Goal: Task Accomplishment & Management: Use online tool/utility

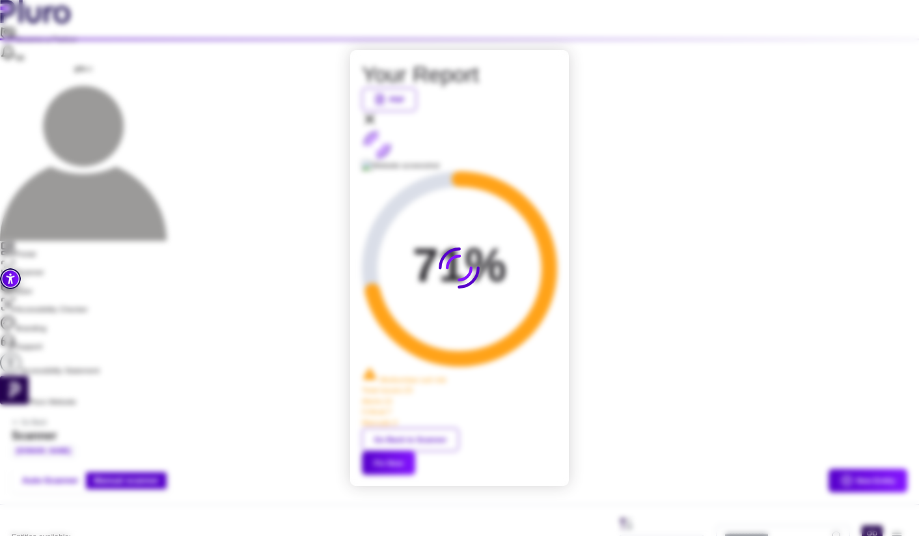
click at [544, 129] on div "PDF" at bounding box center [459, 109] width 195 height 42
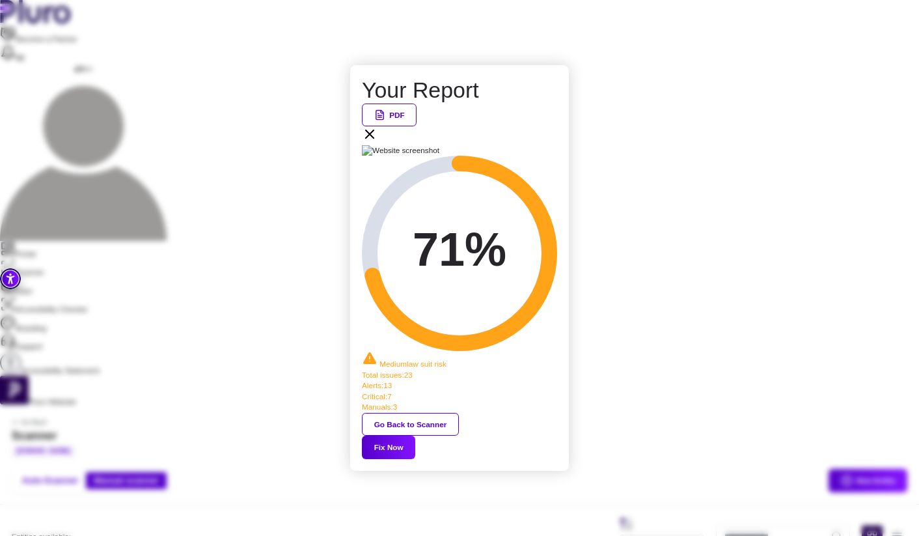
click at [377, 142] on icon at bounding box center [370, 134] width 16 height 16
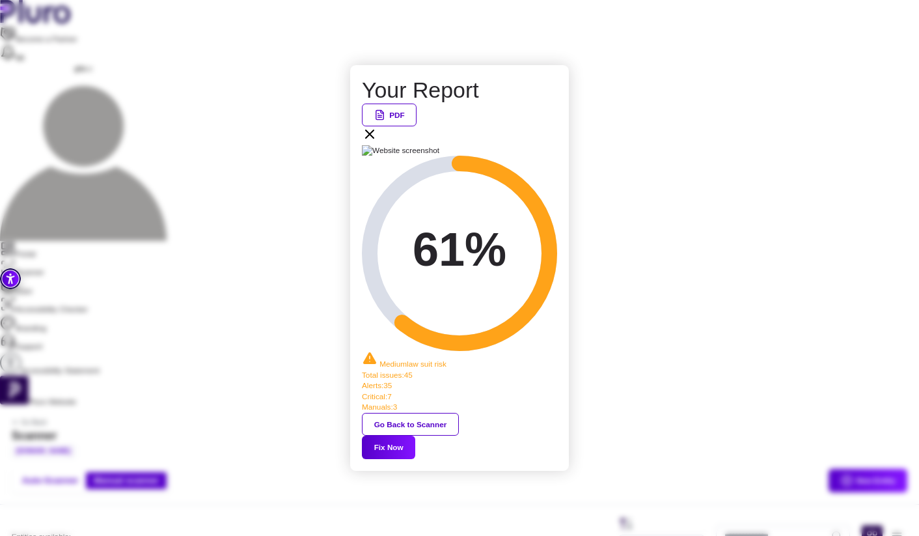
click at [415, 435] on button "Fix Now" at bounding box center [388, 446] width 53 height 23
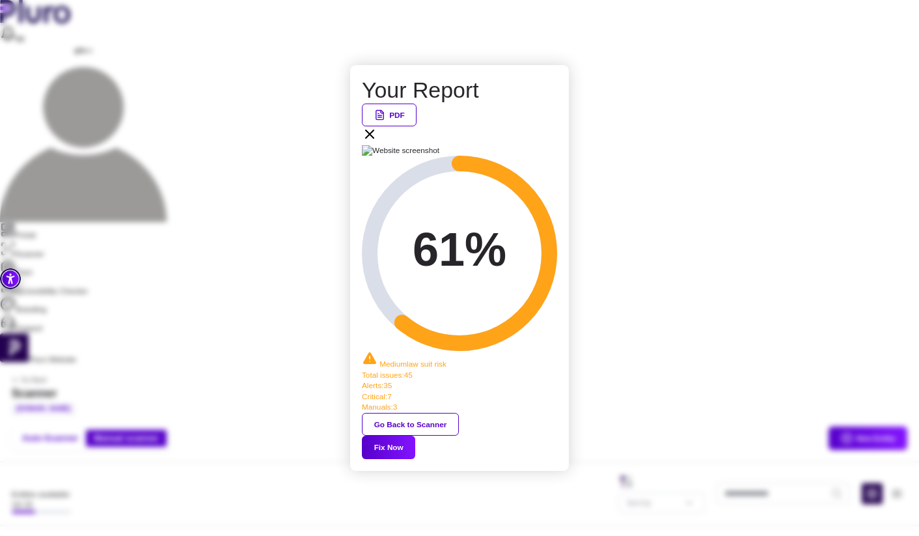
click at [550, 145] on div "PDF" at bounding box center [459, 124] width 195 height 42
click at [377, 142] on icon at bounding box center [370, 134] width 16 height 16
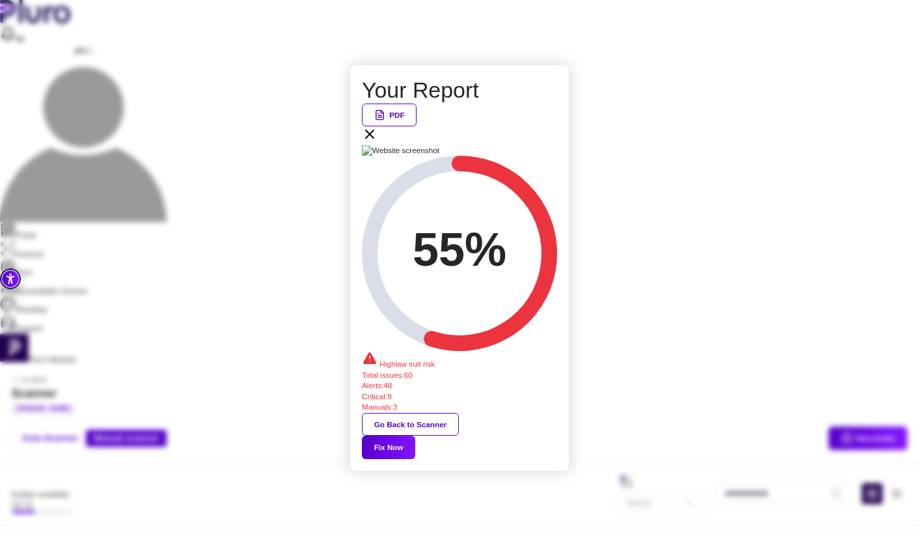
click at [415, 435] on button "Fix Now" at bounding box center [388, 446] width 53 height 23
click at [377, 142] on icon at bounding box center [370, 134] width 16 height 16
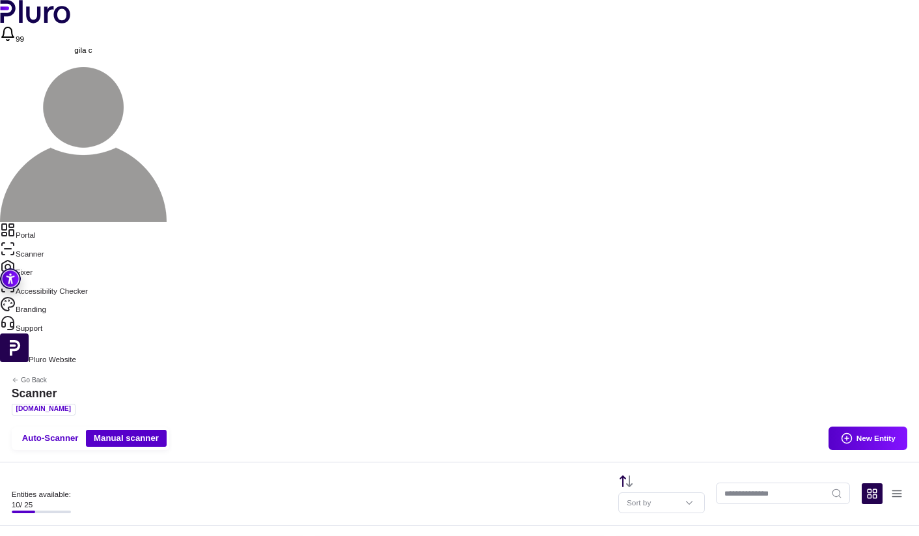
click at [75, 222] on link "Portal" at bounding box center [459, 231] width 919 height 18
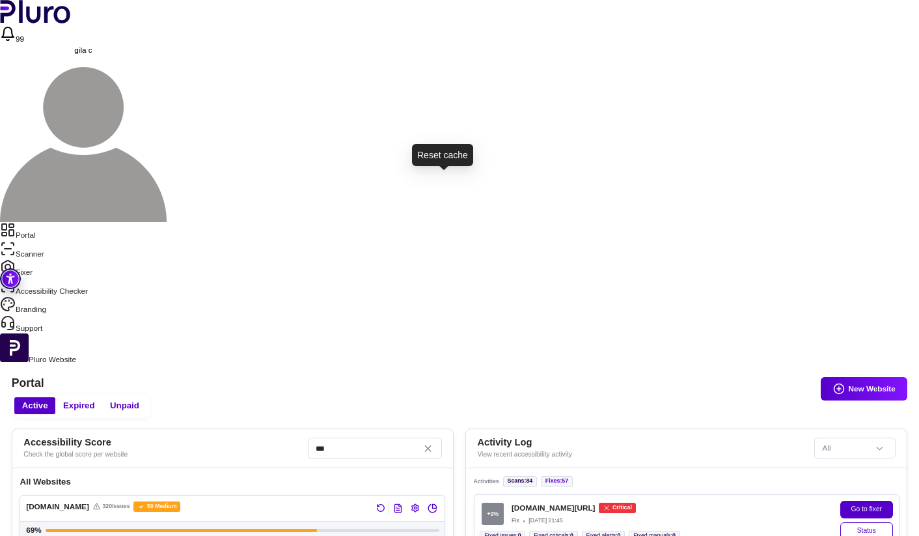
click at [388, 501] on button "Reset the cache" at bounding box center [381, 508] width 14 height 14
click at [436, 504] on icon "Open website overview" at bounding box center [432, 508] width 8 height 8
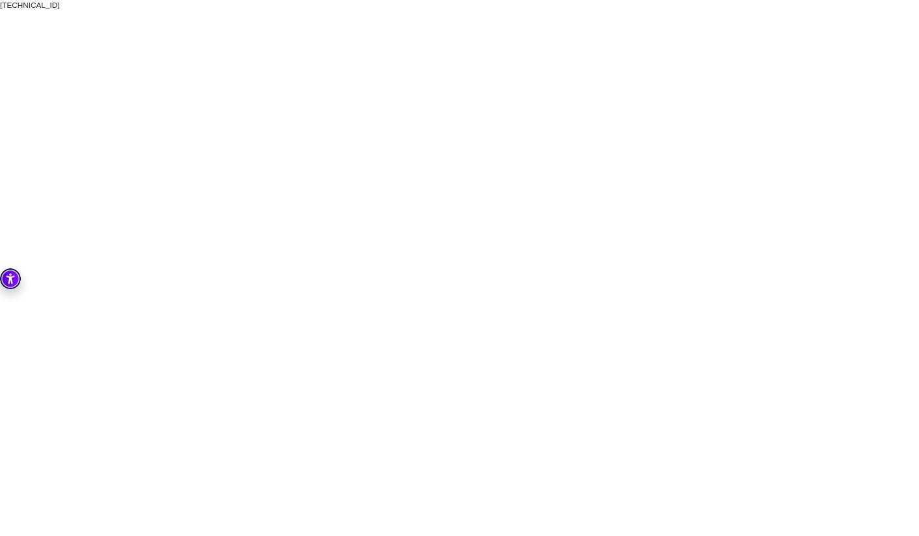
click at [469, 10] on html "Go to accessibility toolbar Skip to site menu Skip to main content press enter …" at bounding box center [459, 5] width 919 height 10
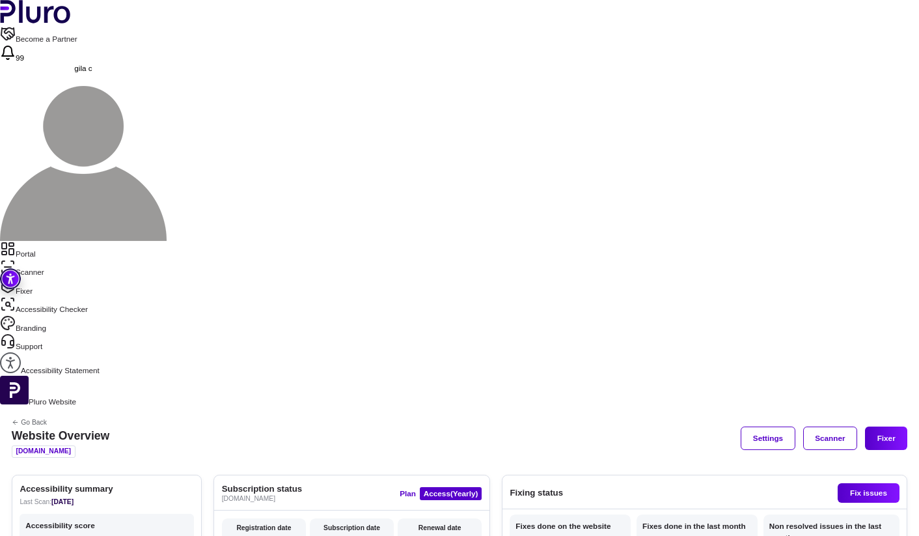
click at [72, 259] on link "Scanner" at bounding box center [459, 268] width 919 height 18
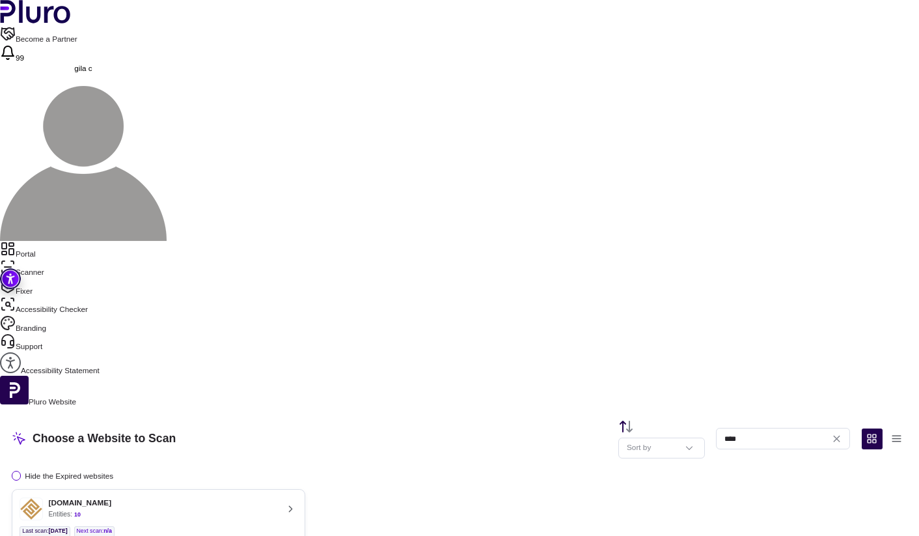
click at [277, 497] on div "fortune-fa.co.il Entities: 10" at bounding box center [149, 508] width 258 height 23
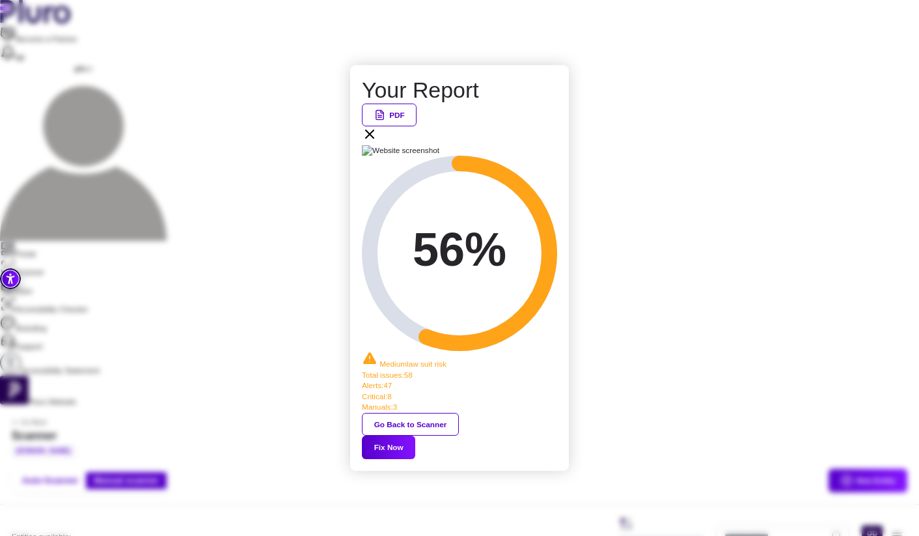
click at [415, 435] on button "Fix Now" at bounding box center [388, 446] width 53 height 23
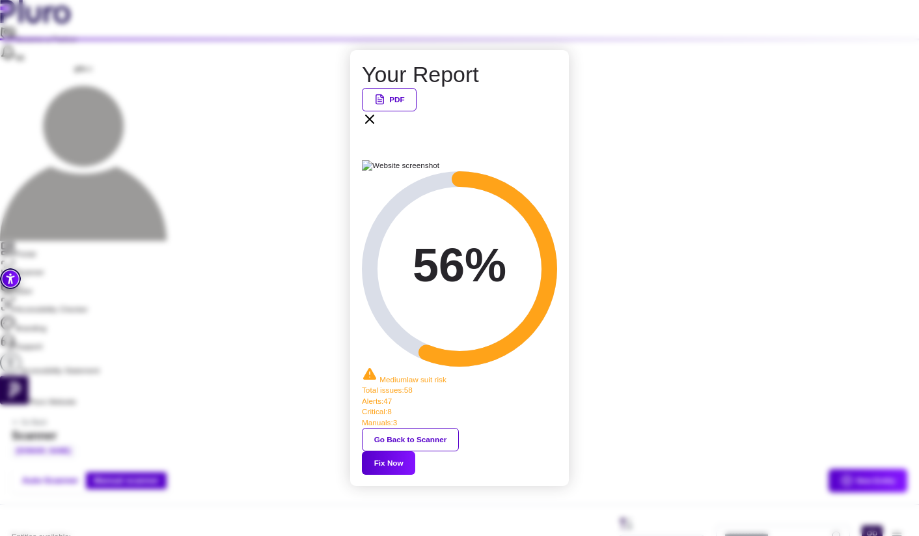
click at [546, 129] on div "PDF" at bounding box center [459, 109] width 195 height 42
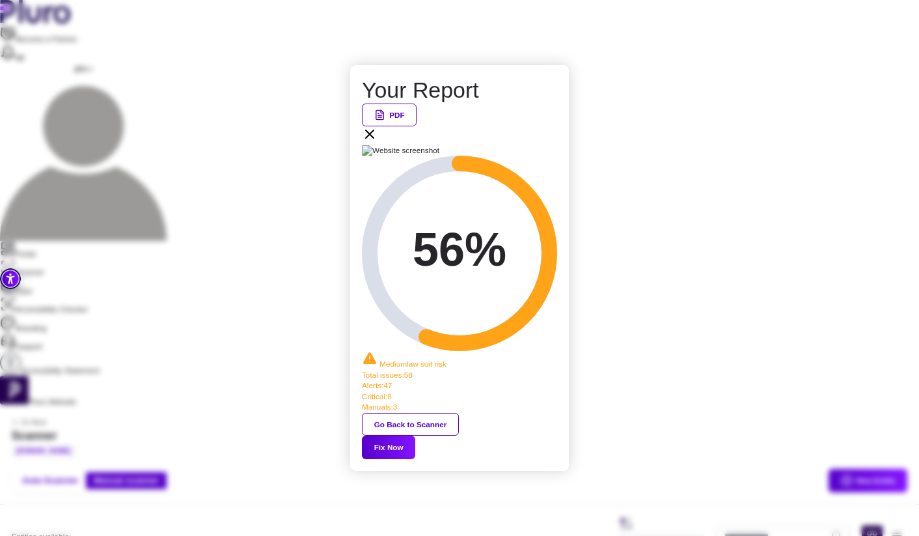
click at [377, 142] on icon at bounding box center [370, 134] width 16 height 16
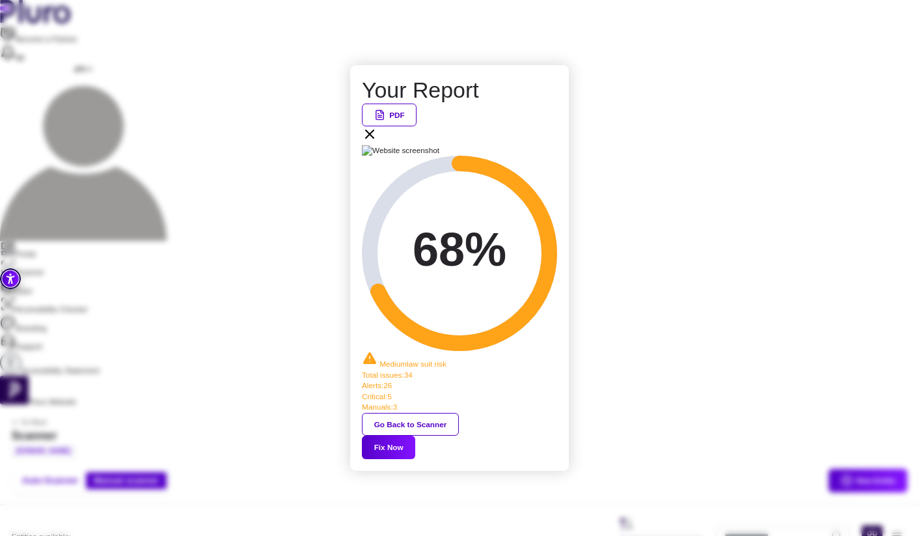
click at [415, 435] on button "Fix Now" at bounding box center [388, 446] width 53 height 23
click at [377, 142] on icon at bounding box center [370, 134] width 16 height 16
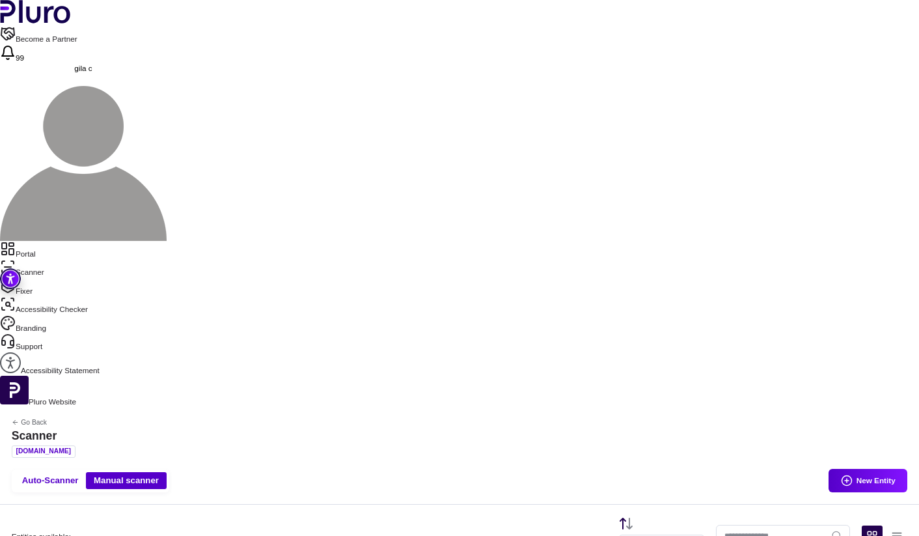
click at [65, 241] on link "Portal" at bounding box center [459, 250] width 919 height 18
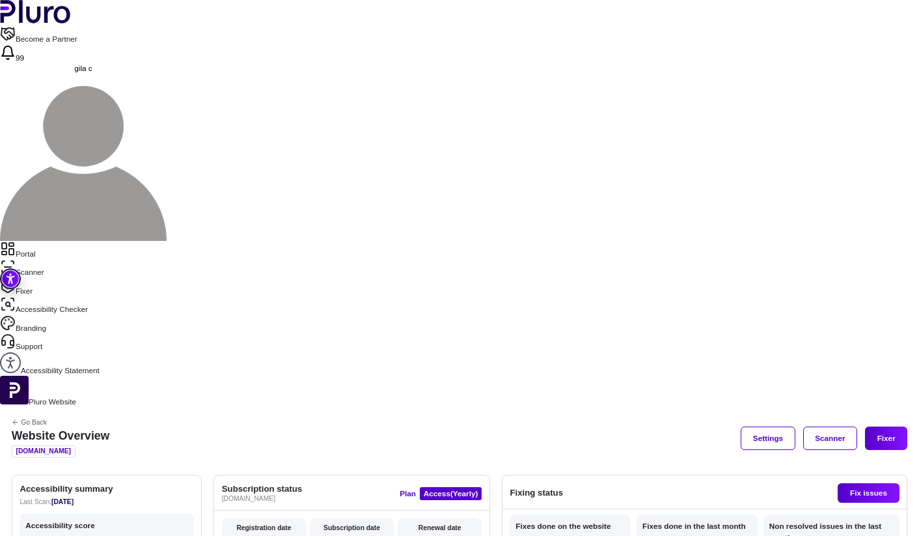
click at [78, 259] on link "Scanner" at bounding box center [459, 268] width 919 height 18
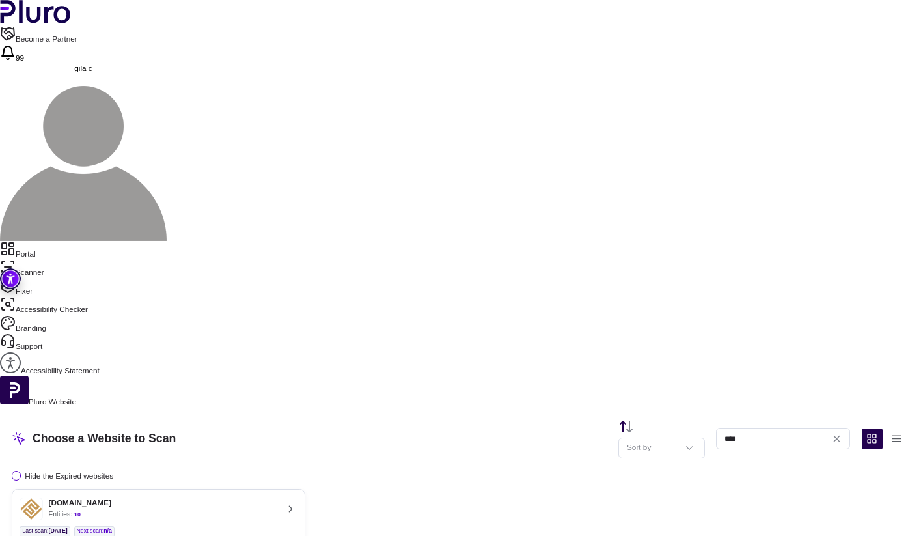
click at [297, 526] on ul "Last scan : 25.09.2025 Next scan : n/a" at bounding box center [158, 531] width 277 height 11
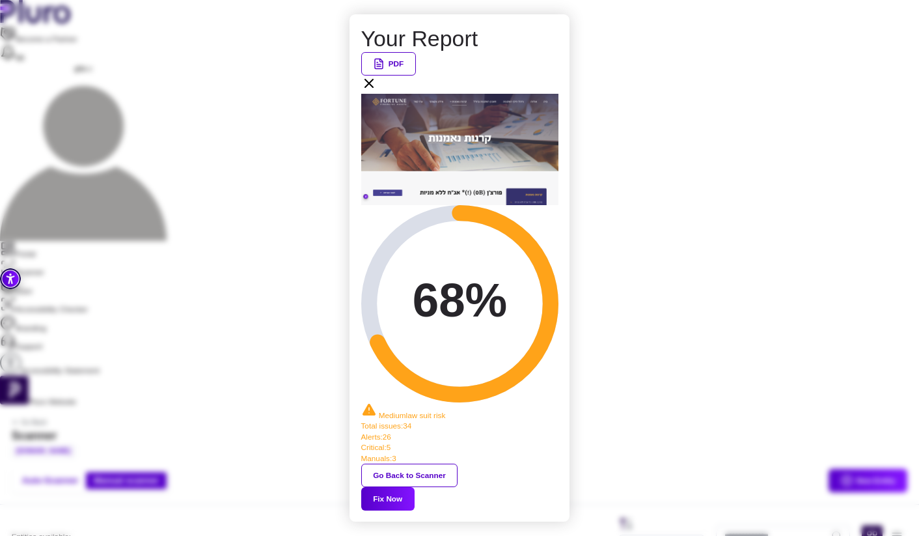
click at [414, 487] on button "Fix Now" at bounding box center [387, 498] width 53 height 23
click at [377, 91] on icon at bounding box center [369, 83] width 16 height 16
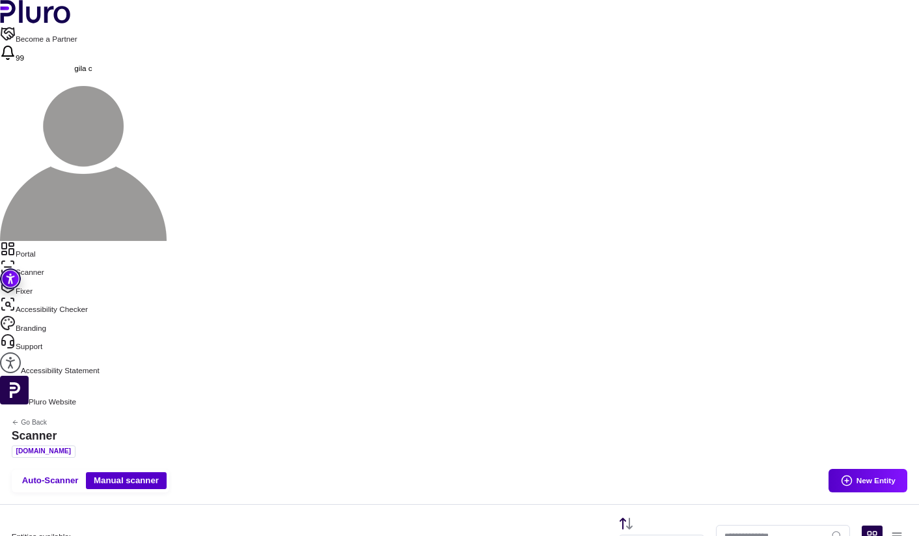
click at [91, 241] on link "Portal" at bounding box center [459, 250] width 919 height 18
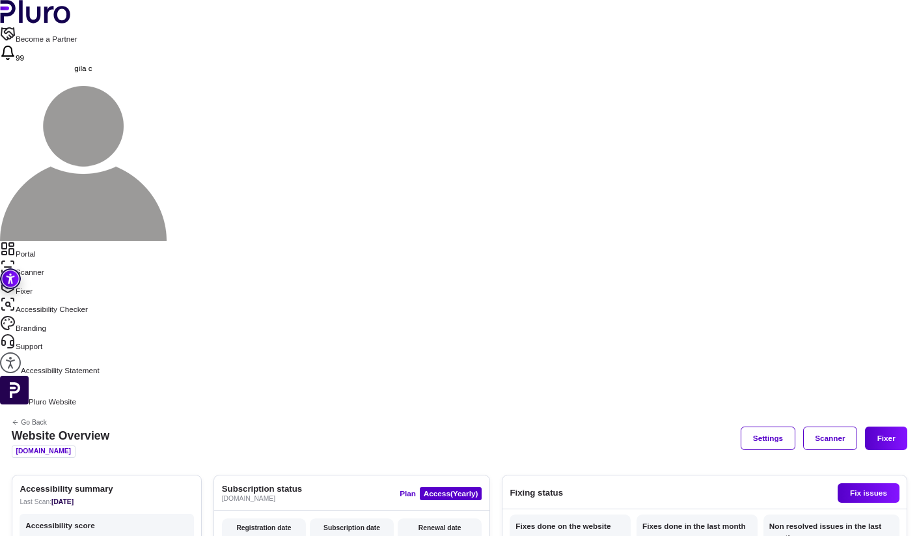
click at [94, 241] on nav "Portal Scanner Fixer Accessibility Checker Branding Support Accessibility State…" at bounding box center [459, 308] width 919 height 135
click at [50, 259] on link "Scanner" at bounding box center [459, 268] width 919 height 18
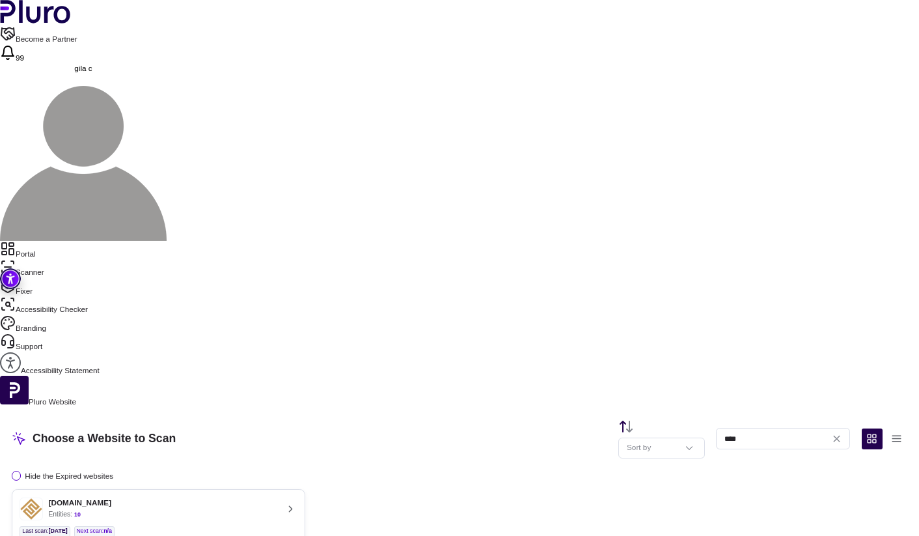
click at [277, 497] on div "fortune-fa.co.il Entities: 10" at bounding box center [149, 508] width 258 height 23
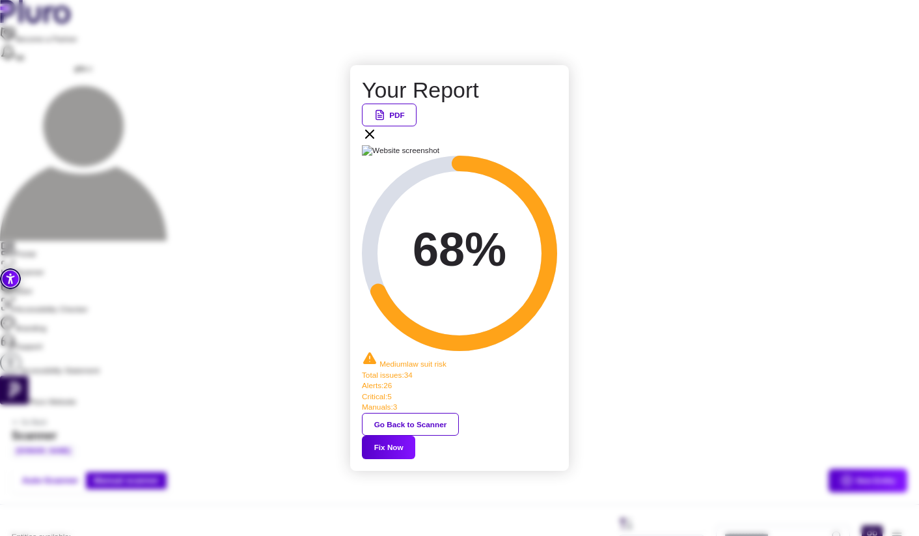
click at [415, 435] on button "Fix Now" at bounding box center [388, 446] width 53 height 23
click at [377, 142] on icon at bounding box center [370, 134] width 16 height 16
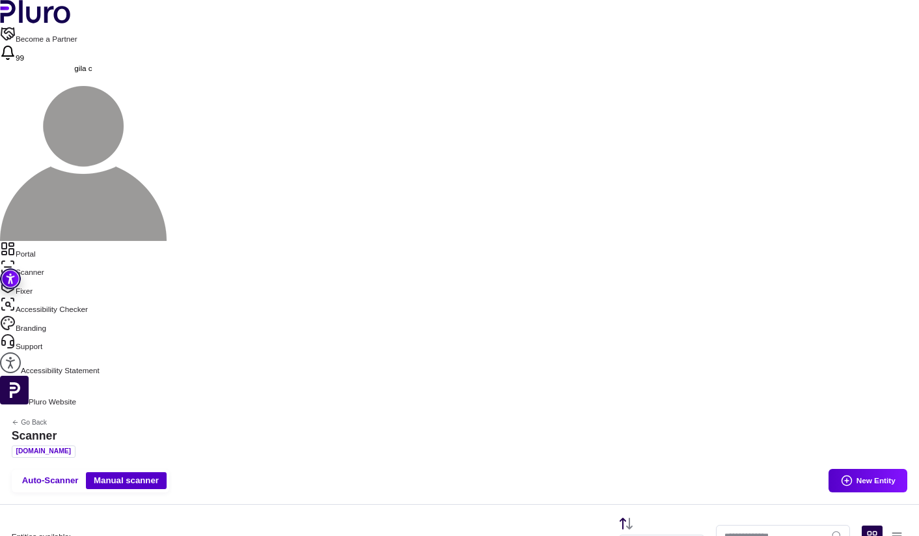
click at [42, 241] on link "Portal" at bounding box center [459, 250] width 919 height 18
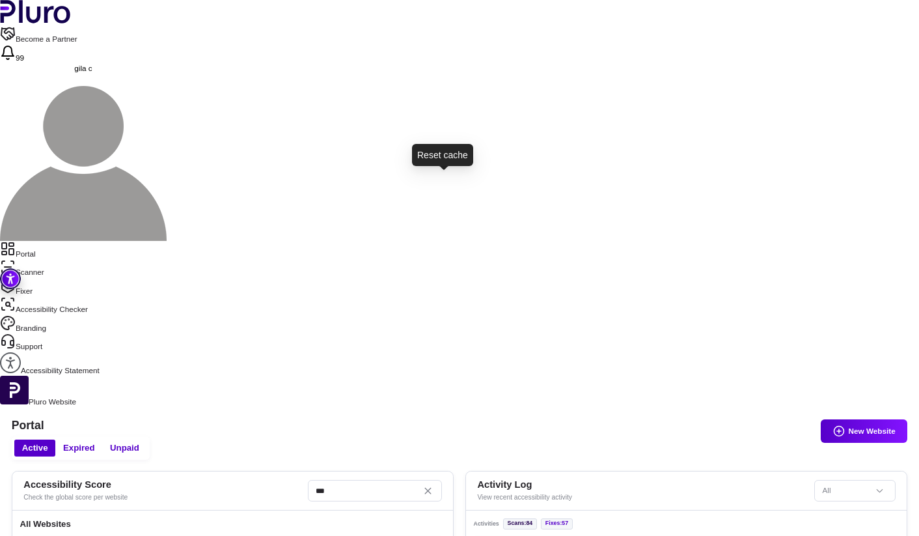
click at [50, 259] on link "Scanner" at bounding box center [459, 268] width 919 height 18
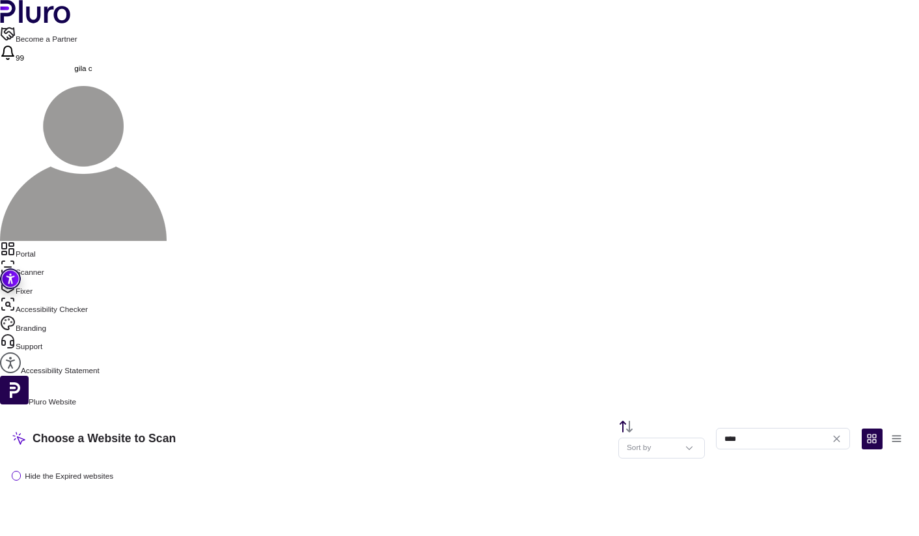
click at [53, 241] on link "Portal" at bounding box center [459, 250] width 919 height 18
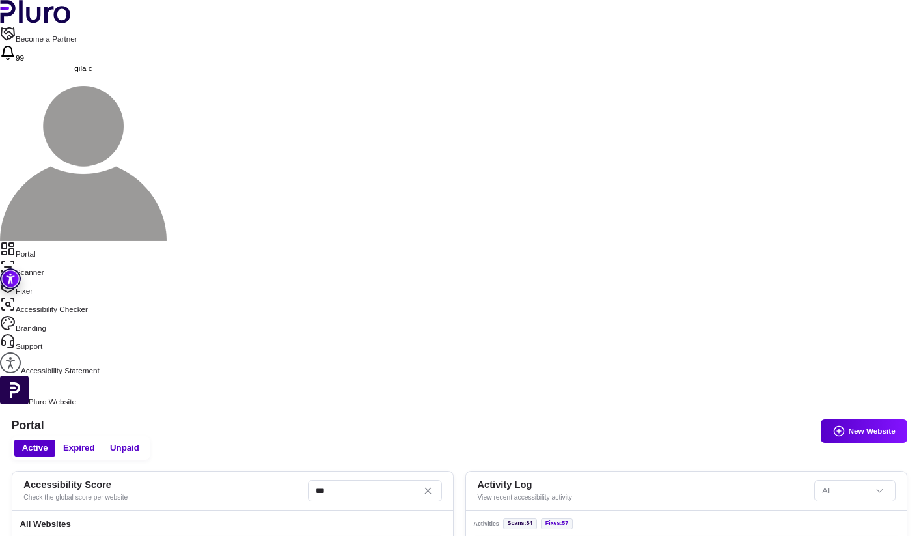
click at [210, 518] on h3 "All Websites" at bounding box center [233, 524] width 426 height 12
click at [101, 241] on nav "Portal Scanner Fixer Accessibility Checker Branding Support Accessibility State…" at bounding box center [459, 308] width 919 height 135
click at [68, 259] on link "Scanner" at bounding box center [459, 268] width 919 height 18
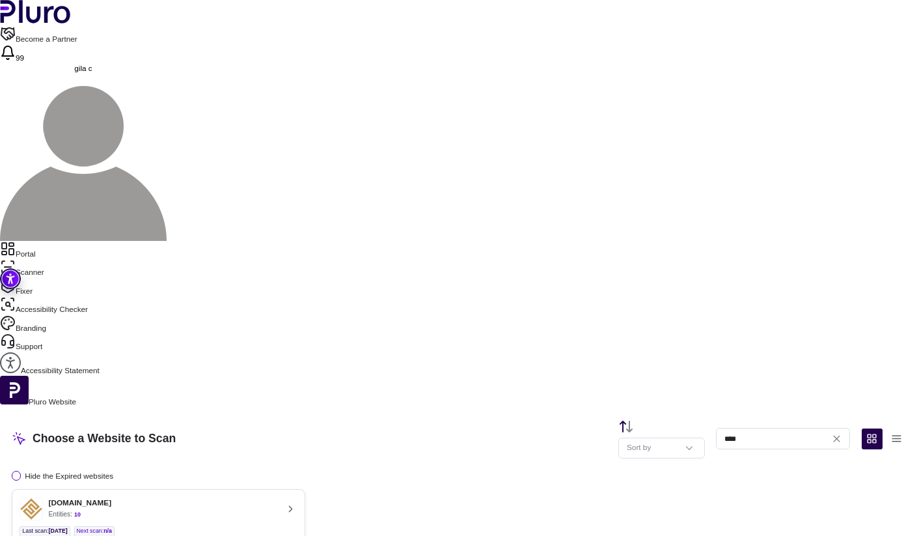
click at [297, 526] on ul "Last scan : 25.09.2025 Next scan : n/a" at bounding box center [158, 531] width 277 height 11
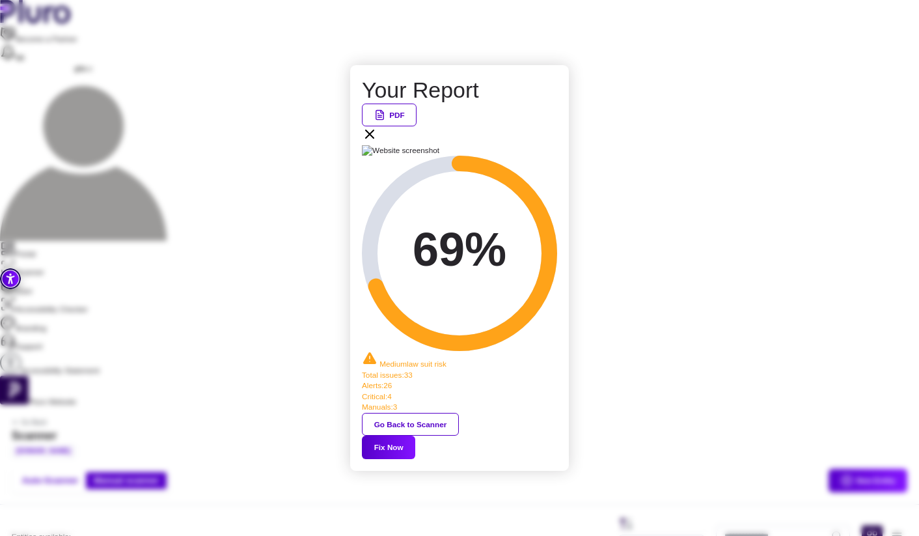
click at [415, 435] on button "Fix Now" at bounding box center [388, 446] width 53 height 23
click at [377, 142] on icon at bounding box center [370, 134] width 16 height 16
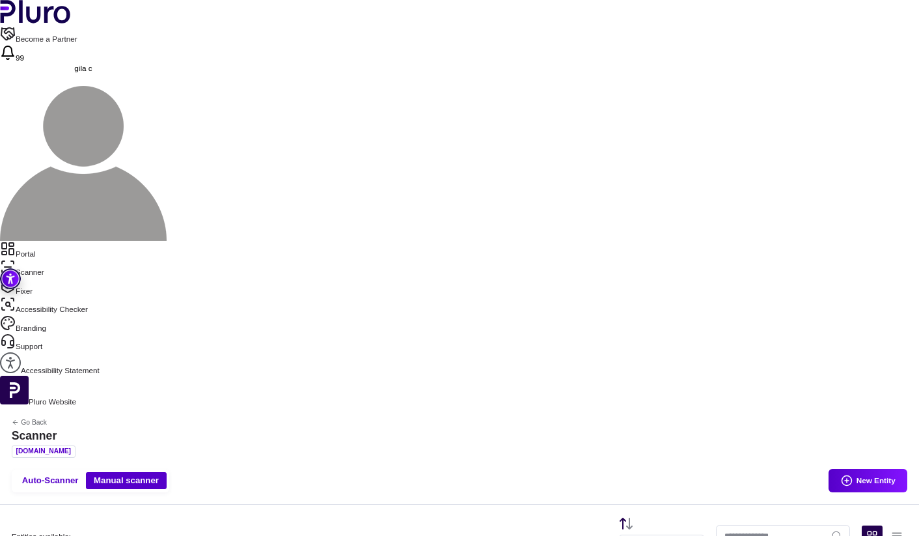
click at [50, 241] on link "Portal" at bounding box center [459, 250] width 919 height 18
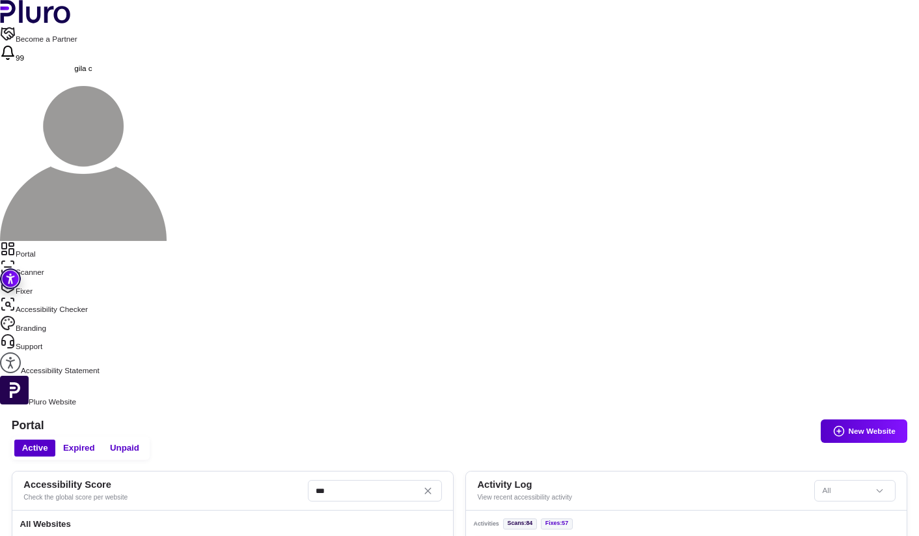
click at [57, 259] on link "Scanner" at bounding box center [459, 268] width 919 height 18
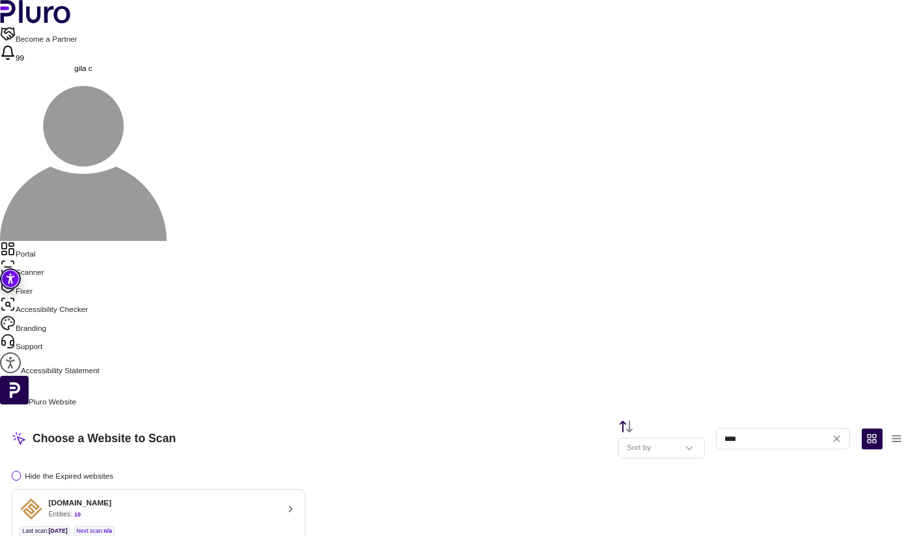
click at [305, 489] on button "fortune-fa.co.il Entities: 10 Last scan : 25.09.2025 Next scan : n/a Entities A…" at bounding box center [158, 526] width 293 height 74
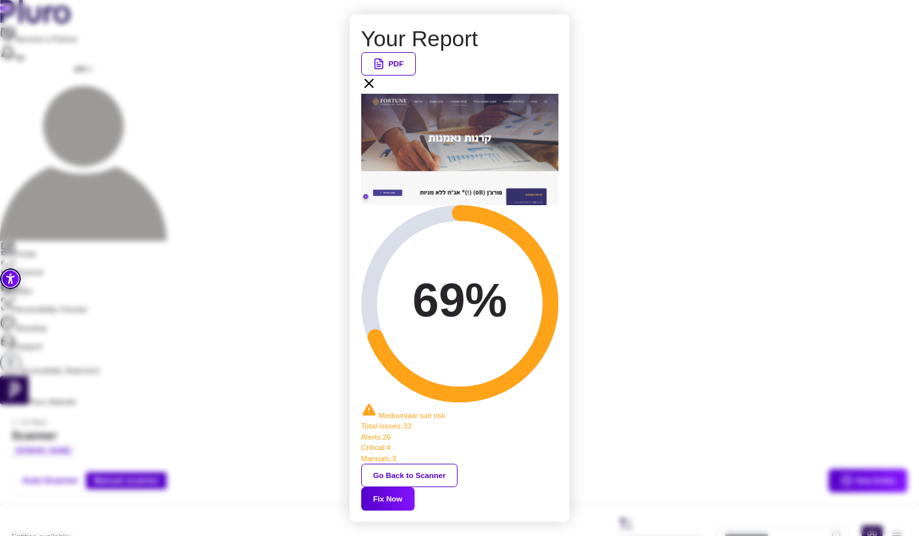
click at [414, 487] on button "Fix Now" at bounding box center [387, 498] width 53 height 23
click at [373, 87] on icon at bounding box center [369, 83] width 8 height 8
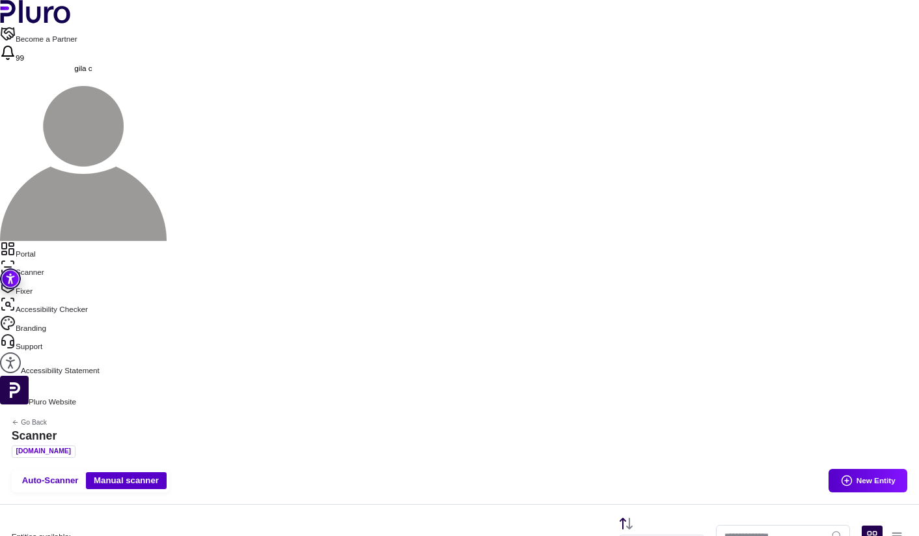
click at [49, 241] on link "Portal" at bounding box center [459, 250] width 919 height 18
click at [54, 259] on link "Scanner" at bounding box center [459, 268] width 919 height 18
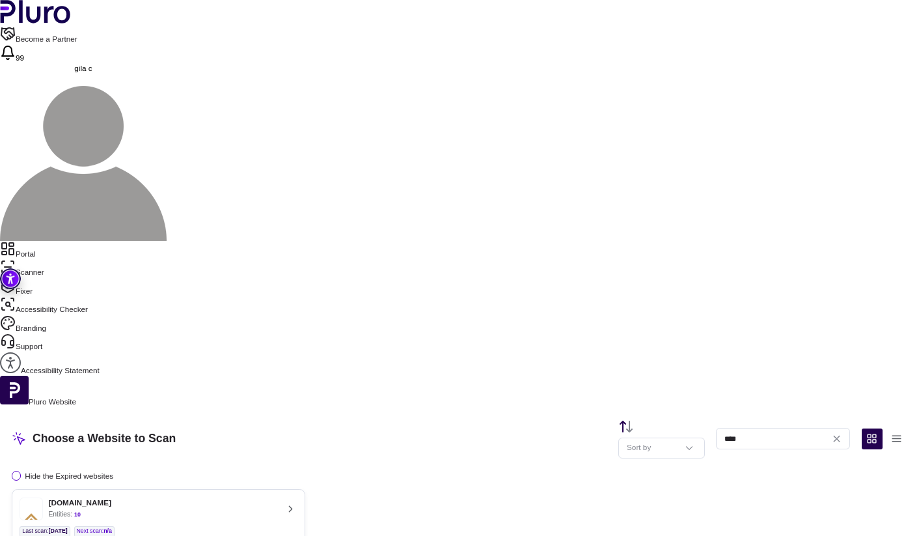
click at [54, 259] on link "Scanner" at bounding box center [459, 268] width 919 height 18
click at [112, 498] on div "[DOMAIN_NAME]" at bounding box center [80, 503] width 63 height 10
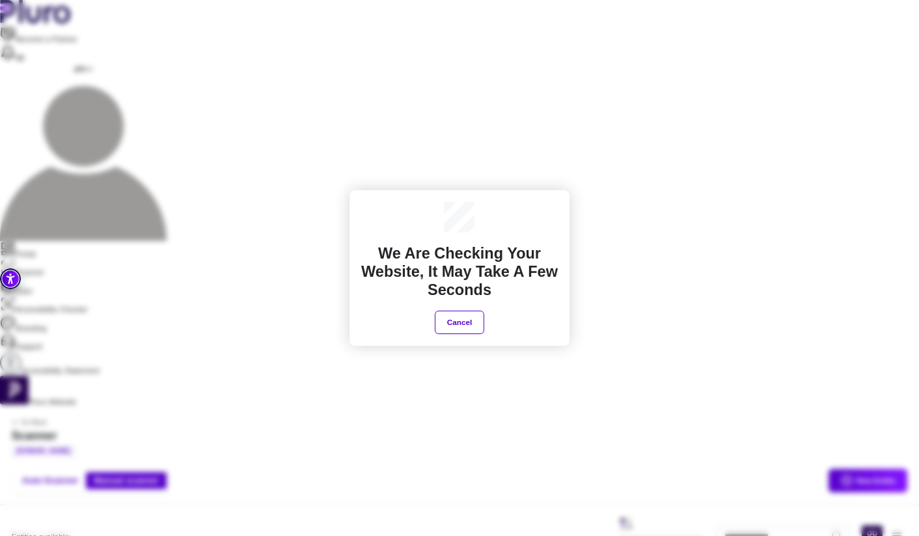
click at [577, 263] on div "We are checking your website, It may take a few seconds Cancel" at bounding box center [459, 268] width 919 height 536
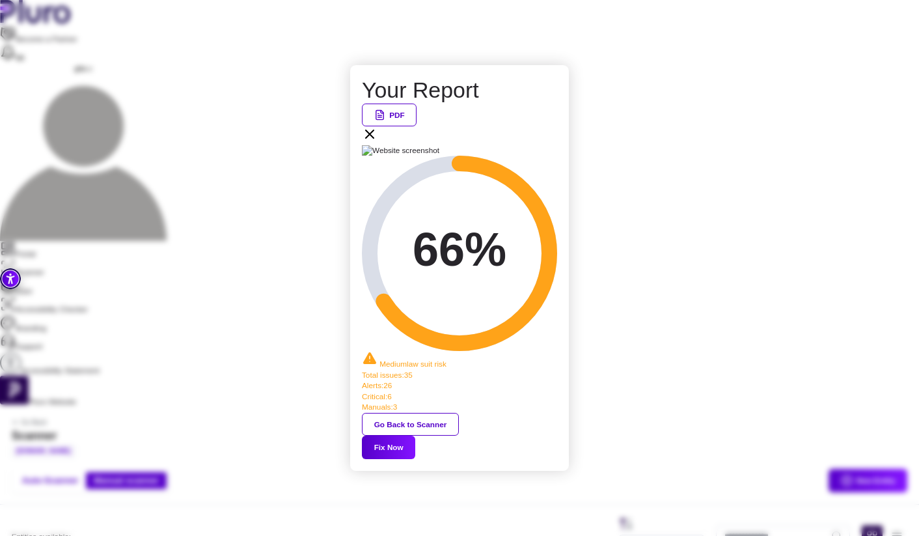
click at [377, 142] on icon at bounding box center [370, 134] width 16 height 16
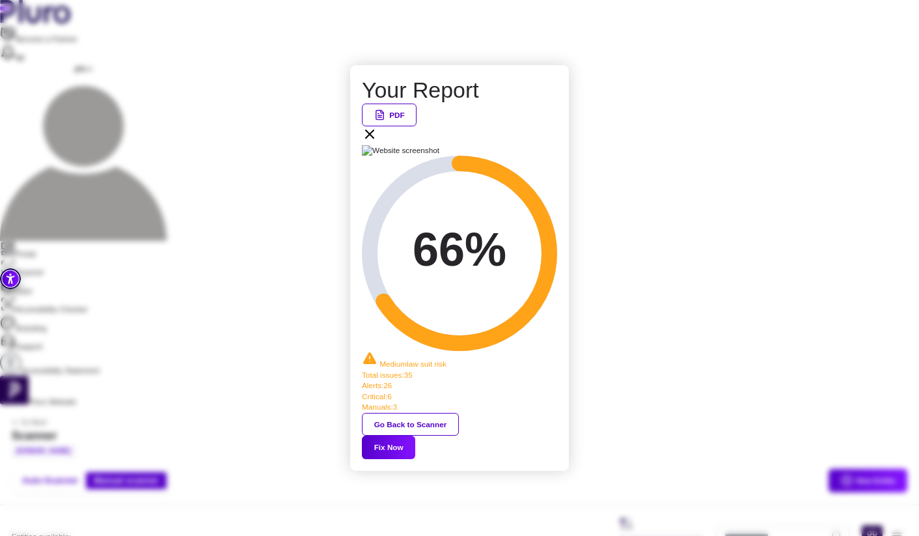
click at [377, 142] on icon at bounding box center [370, 134] width 16 height 16
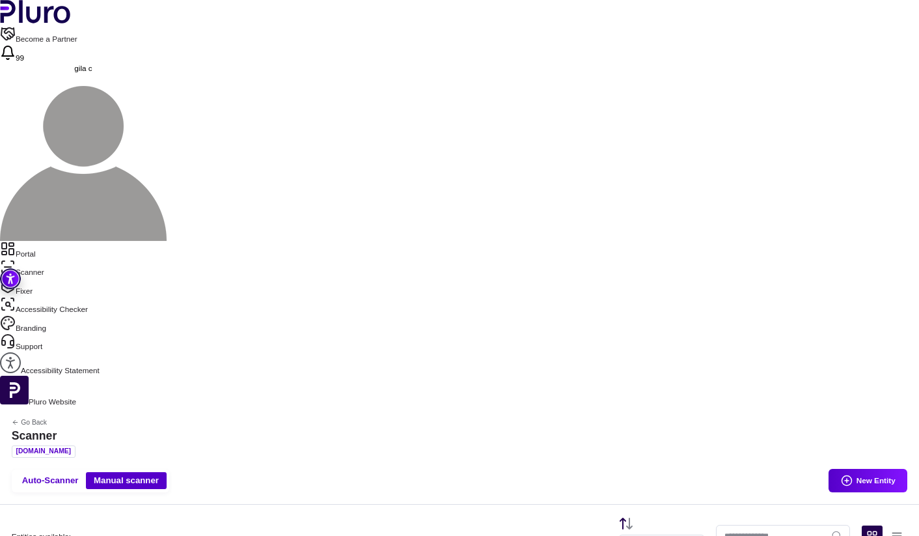
click at [72, 241] on link "Portal" at bounding box center [459, 250] width 919 height 18
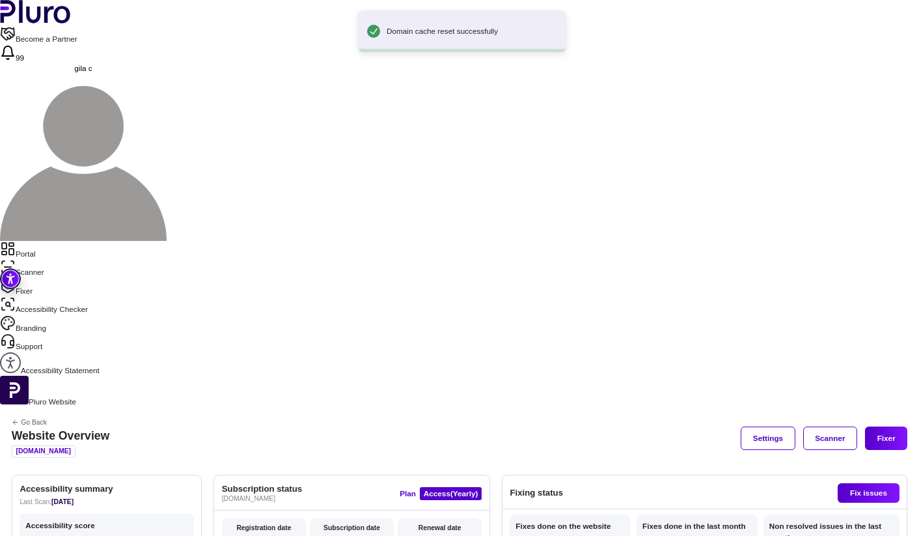
click at [45, 241] on nav "Portal Scanner Fixer Accessibility Checker Branding Support Accessibility State…" at bounding box center [459, 308] width 919 height 135
click at [45, 259] on link "Scanner" at bounding box center [459, 268] width 919 height 18
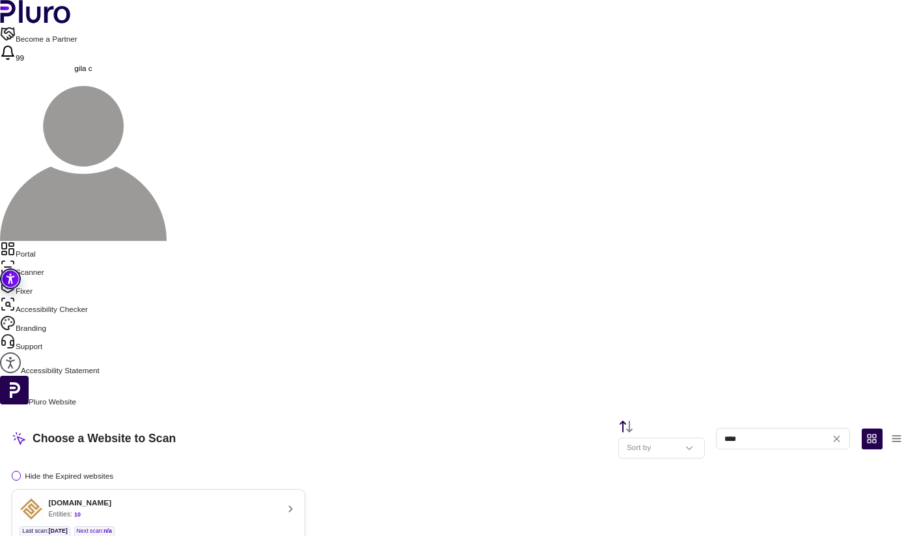
click at [277, 497] on div "fortune-fa.co.il Entities: 10" at bounding box center [149, 508] width 258 height 23
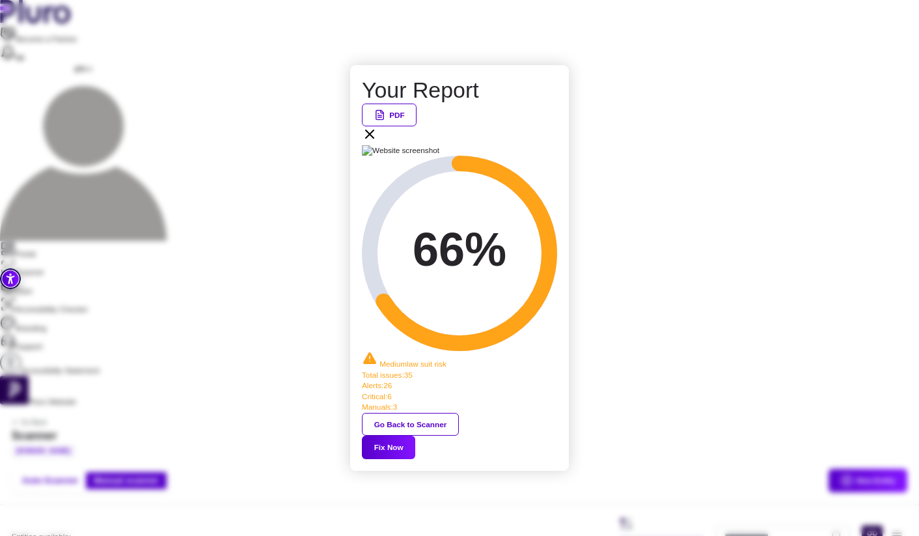
click at [415, 435] on button "Fix Now" at bounding box center [388, 446] width 53 height 23
click at [377, 142] on icon at bounding box center [370, 134] width 16 height 16
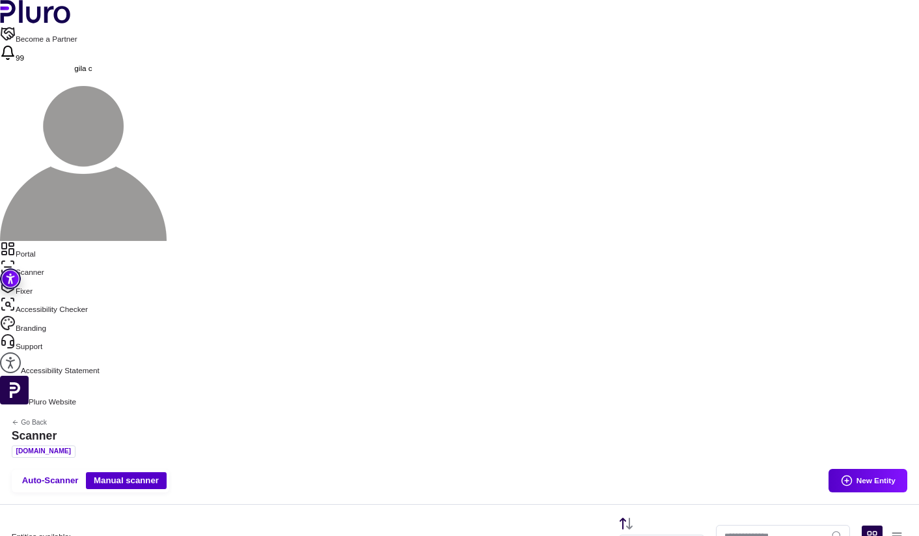
click at [67, 278] on link "Fixer" at bounding box center [459, 287] width 919 height 18
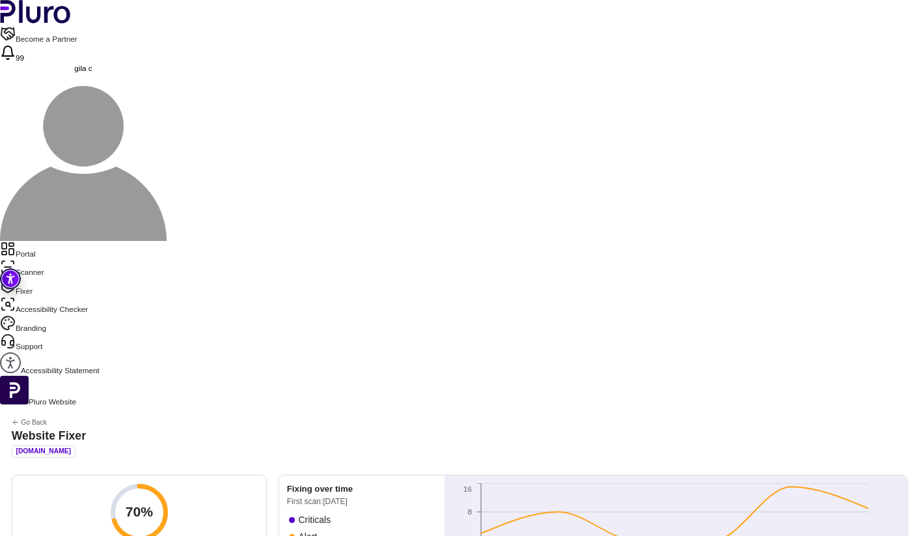
click at [42, 241] on link "Portal" at bounding box center [459, 250] width 919 height 18
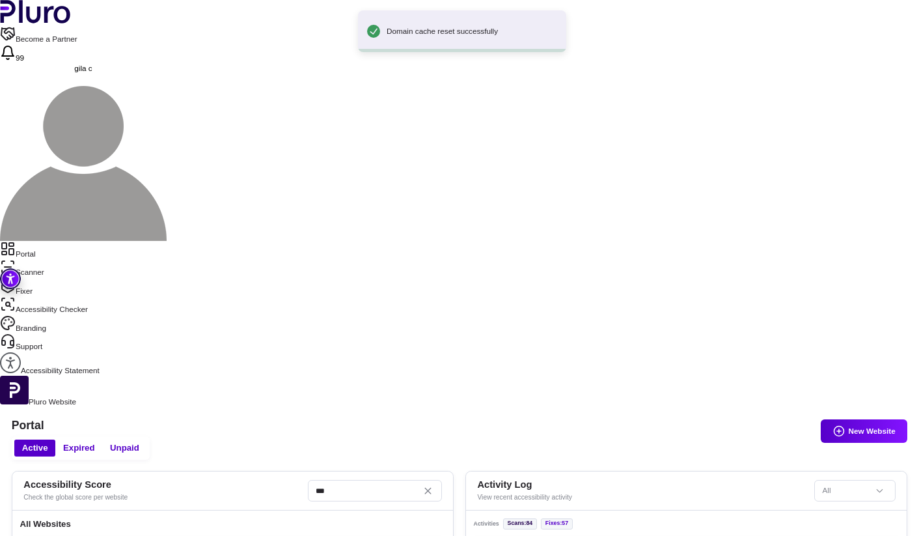
click at [57, 259] on link "Scanner" at bounding box center [459, 268] width 919 height 18
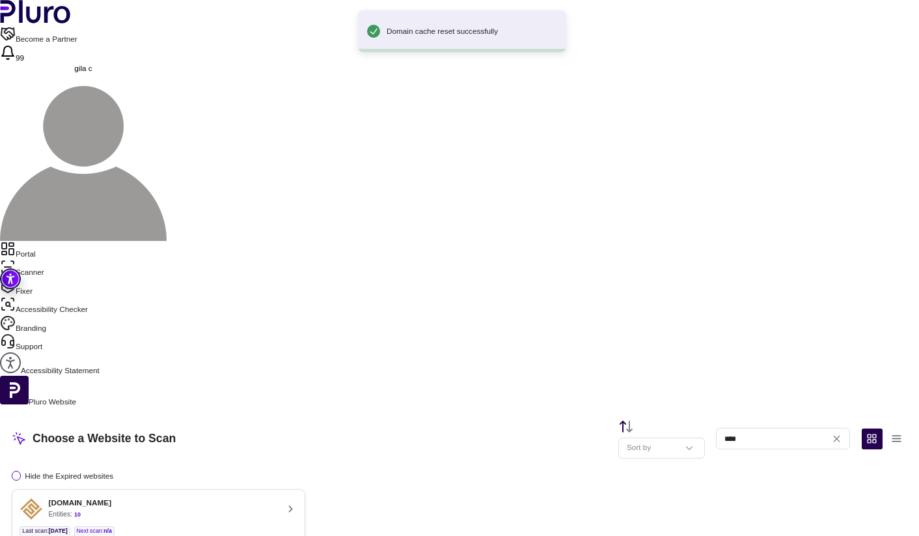
click at [24, 241] on nav "Portal Scanner Fixer Accessibility Checker Branding Support Accessibility State…" at bounding box center [459, 308] width 919 height 135
click at [16, 278] on icon "Sidebar menu" at bounding box center [8, 286] width 16 height 16
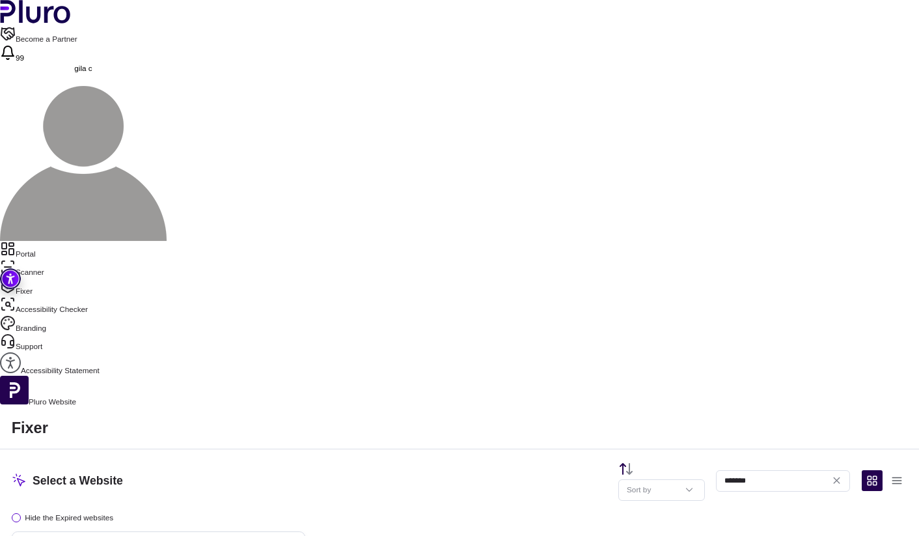
click at [48, 278] on link "Fixer" at bounding box center [459, 287] width 919 height 18
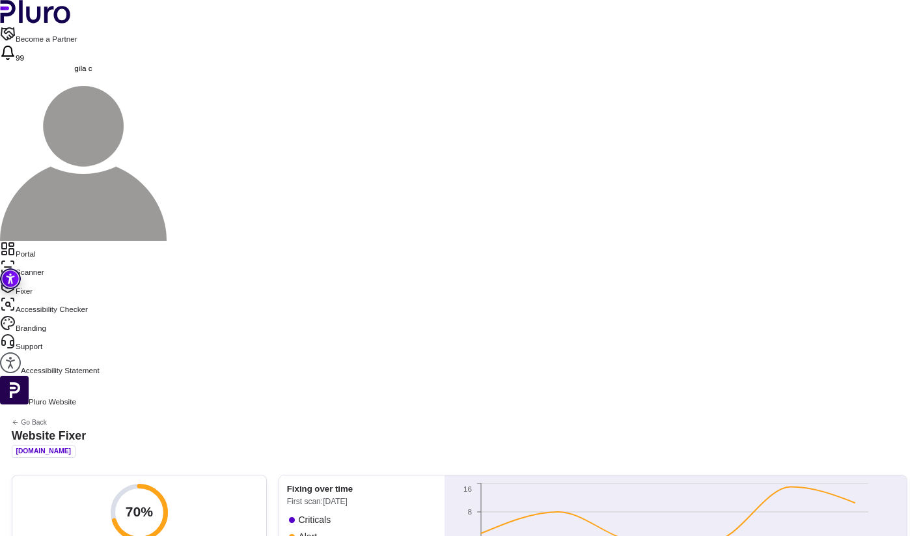
click at [37, 278] on link "Fixer" at bounding box center [459, 287] width 919 height 18
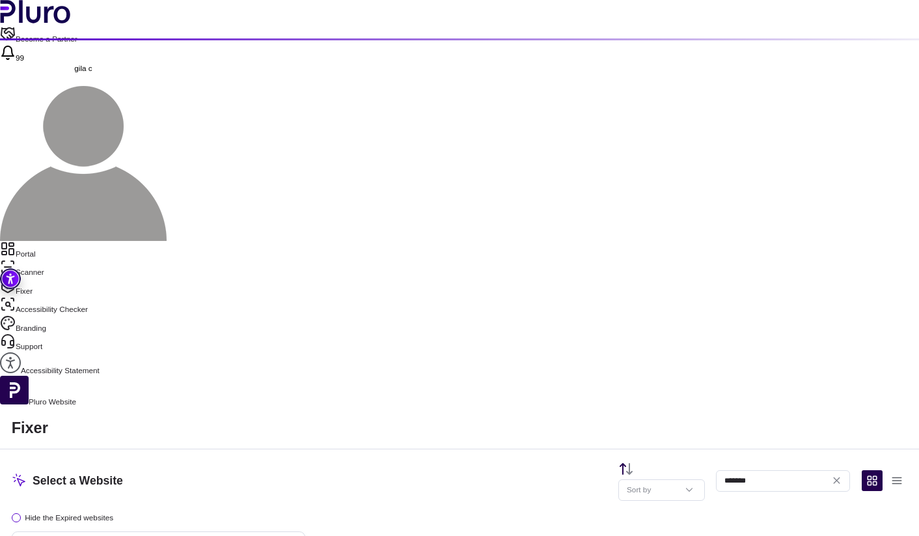
click at [46, 259] on link "Scanner" at bounding box center [459, 268] width 919 height 18
click at [46, 241] on link "Portal" at bounding box center [459, 250] width 919 height 18
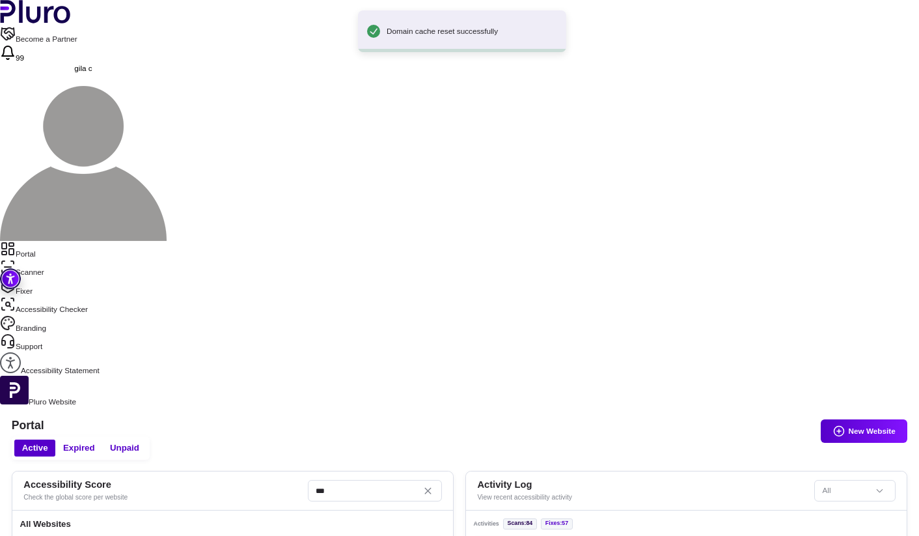
click at [55, 259] on link "Scanner" at bounding box center [459, 268] width 919 height 18
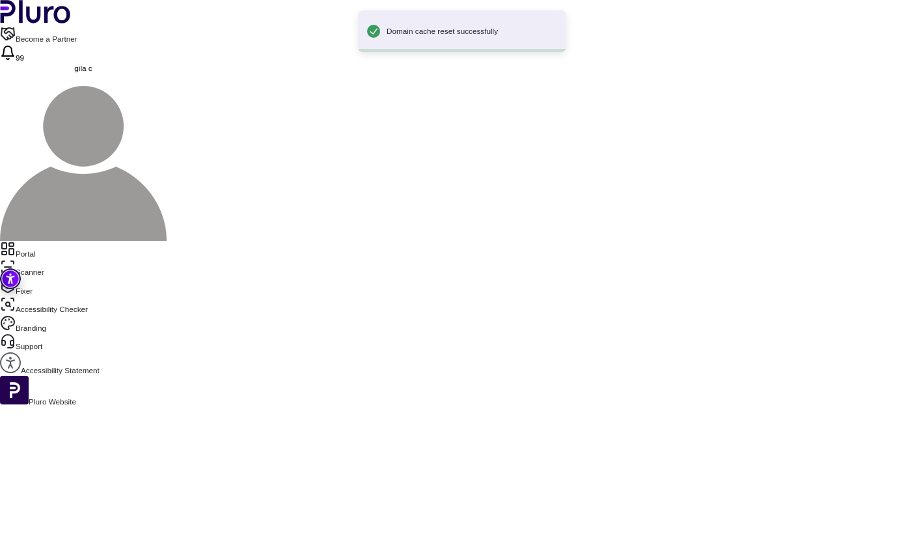
click at [49, 278] on link "Fixer" at bounding box center [459, 287] width 919 height 18
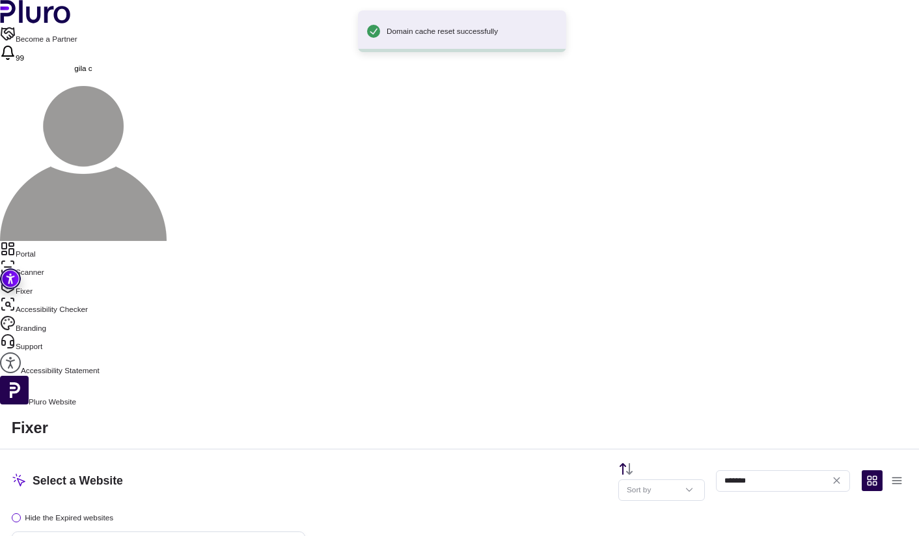
click at [46, 259] on link "Scanner" at bounding box center [459, 268] width 919 height 18
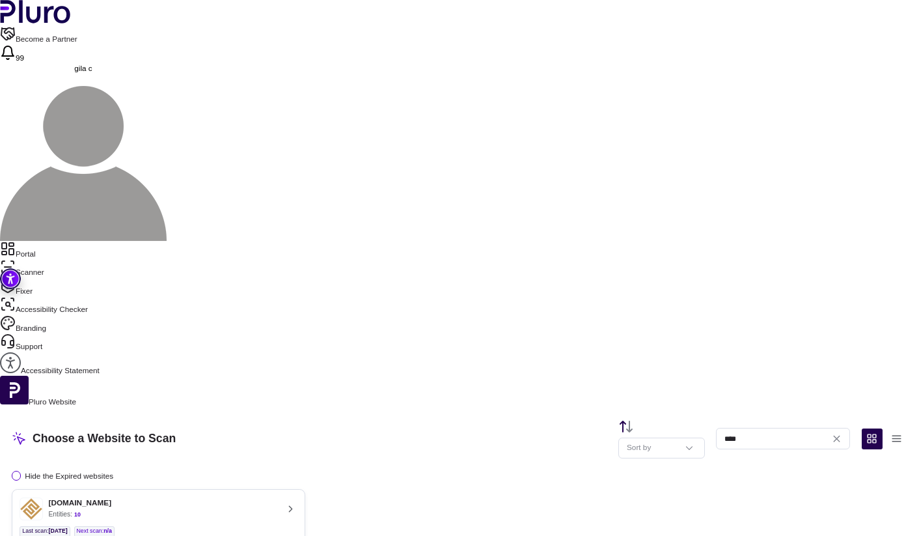
click at [243, 497] on div "fortune-fa.co.il Entities: 10" at bounding box center [149, 508] width 258 height 23
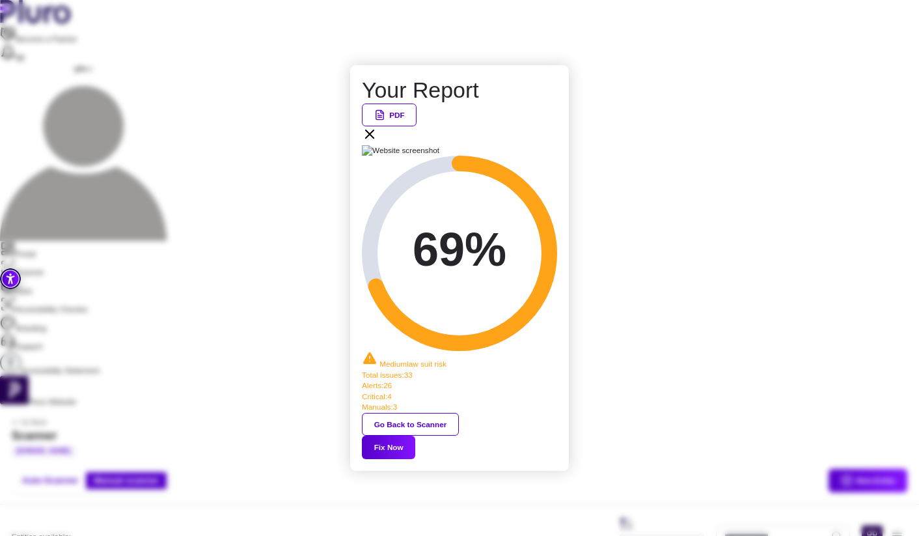
click at [415, 435] on button "Fix Now" at bounding box center [388, 446] width 53 height 23
click at [26, 53] on div "Your Report PDF 69% Medium law suit risk Total issues : 33 Alerts : 26 Critical…" at bounding box center [459, 268] width 919 height 536
click at [373, 138] on icon at bounding box center [370, 134] width 8 height 8
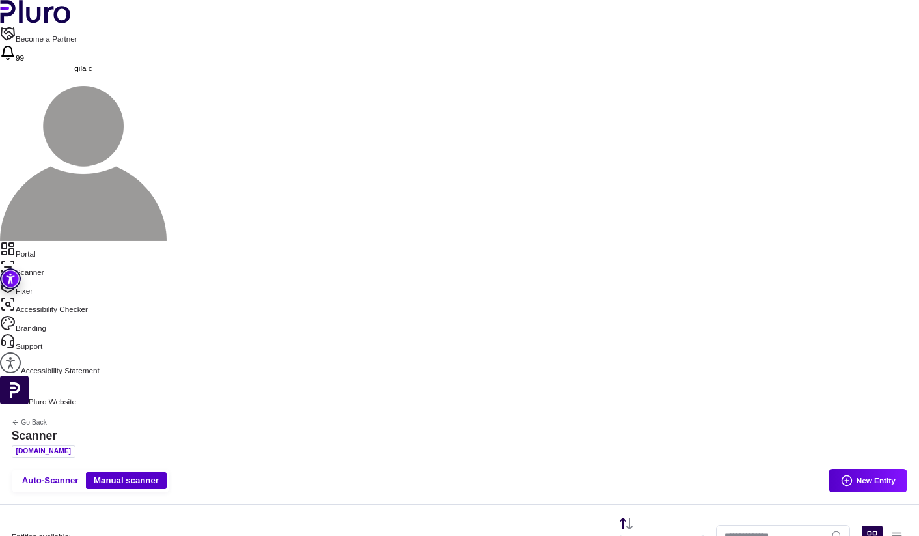
click at [41, 241] on link "Portal" at bounding box center [459, 250] width 919 height 18
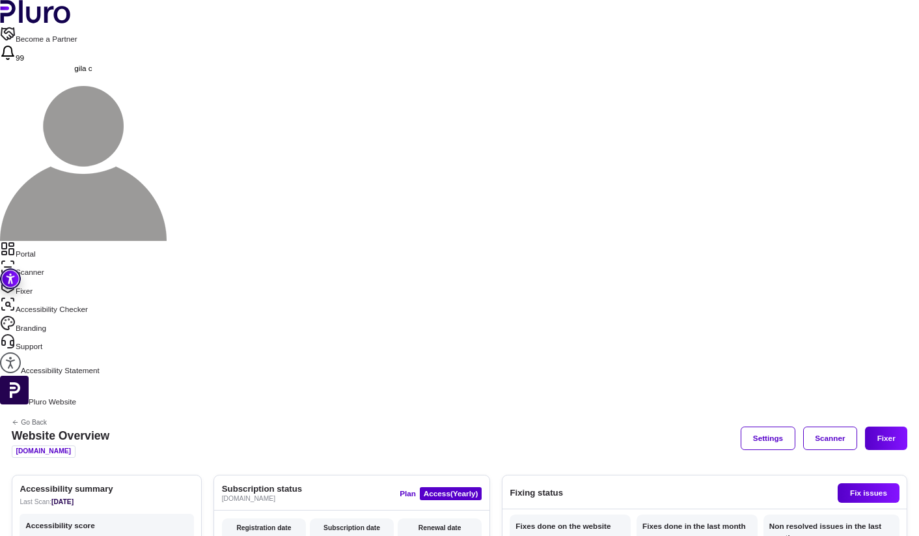
click at [40, 241] on link "Portal" at bounding box center [459, 250] width 919 height 18
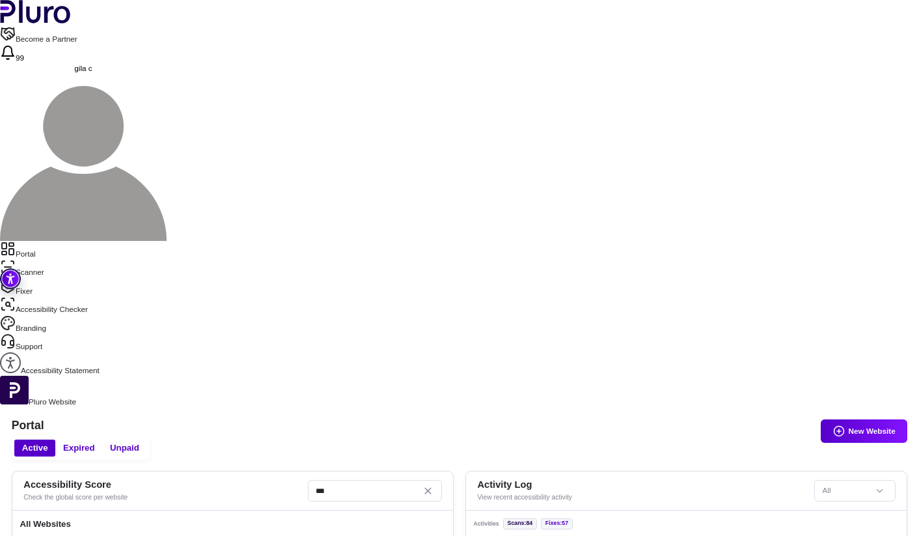
click at [48, 259] on link "Scanner" at bounding box center [459, 268] width 919 height 18
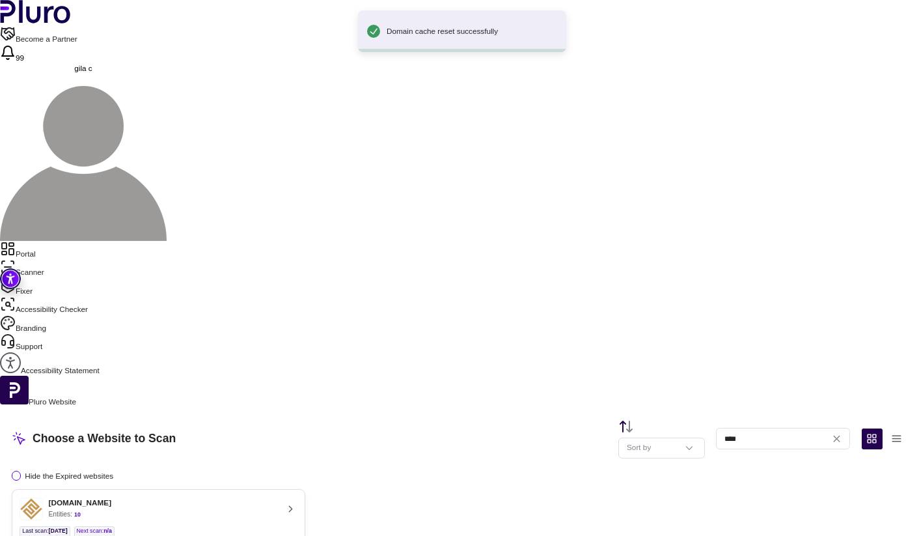
click at [277, 497] on div "fortune-fa.co.il Entities: 10" at bounding box center [149, 508] width 258 height 23
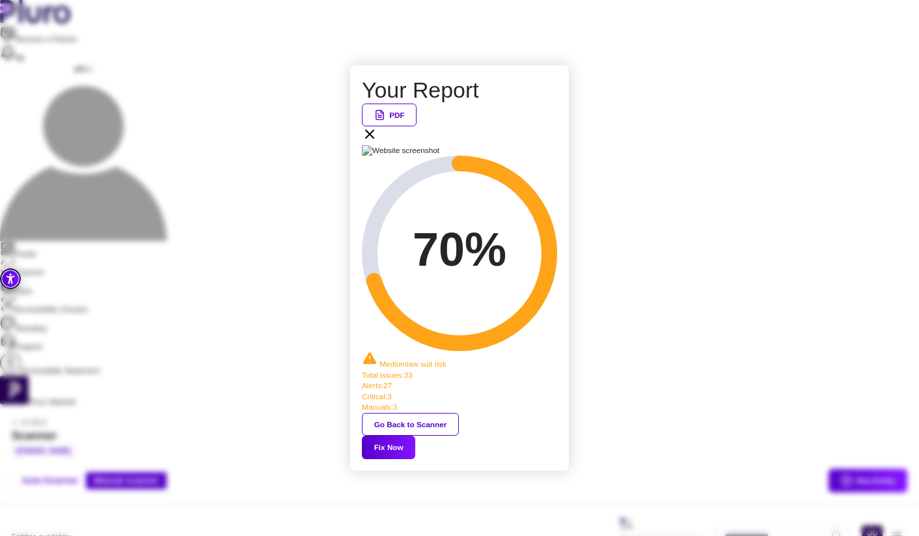
click at [415, 435] on button "Fix Now" at bounding box center [388, 446] width 53 height 23
click at [555, 145] on div "PDF" at bounding box center [459, 124] width 195 height 42
click at [377, 142] on icon at bounding box center [370, 134] width 16 height 16
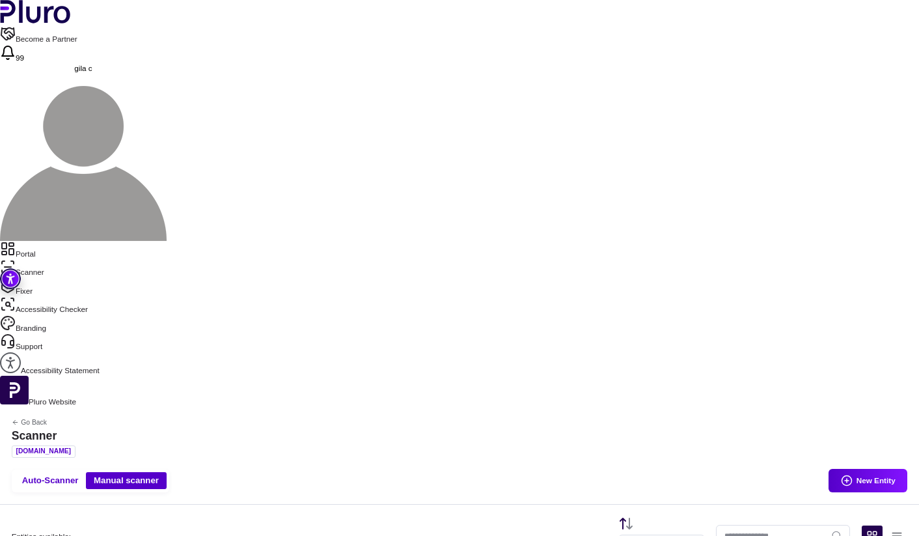
click at [53, 241] on link "Portal" at bounding box center [459, 250] width 919 height 18
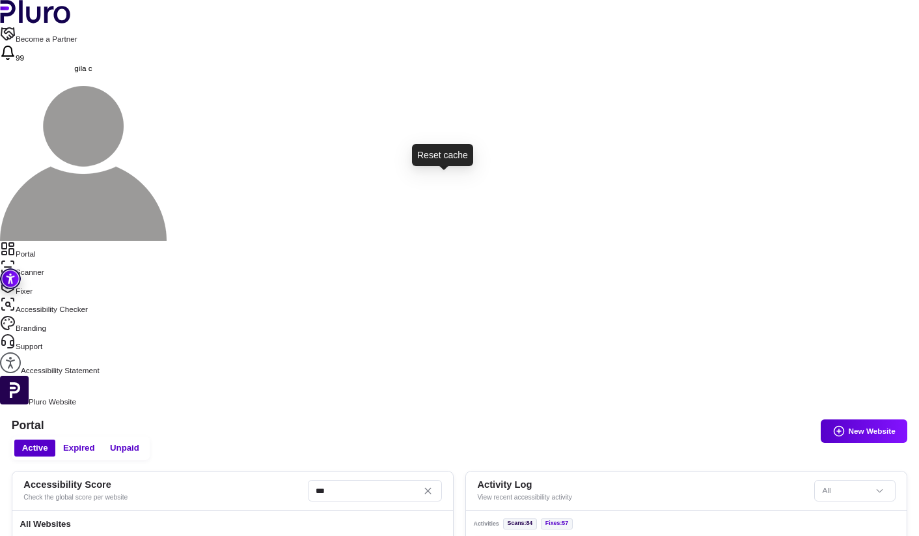
drag, startPoint x: 441, startPoint y: 183, endPoint x: 463, endPoint y: 248, distance: 68.7
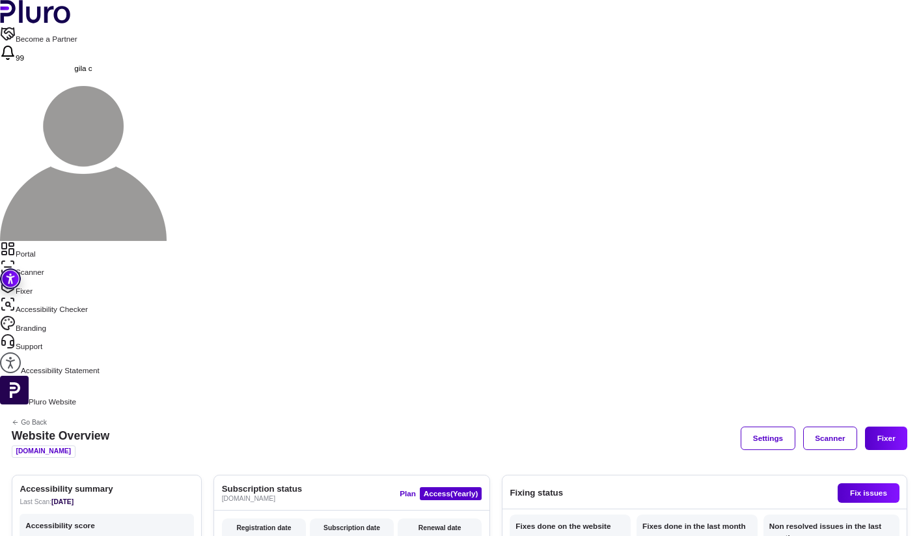
click at [55, 241] on nav "Portal Scanner Fixer Accessibility Checker Branding Support Accessibility State…" at bounding box center [459, 308] width 919 height 135
click at [52, 259] on link "Scanner" at bounding box center [459, 268] width 919 height 18
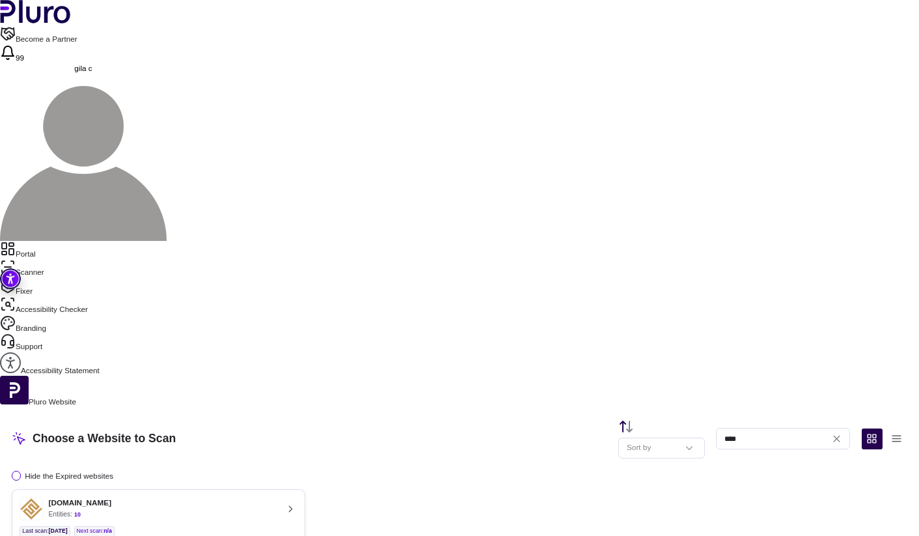
click at [112, 498] on div "[DOMAIN_NAME]" at bounding box center [80, 503] width 63 height 10
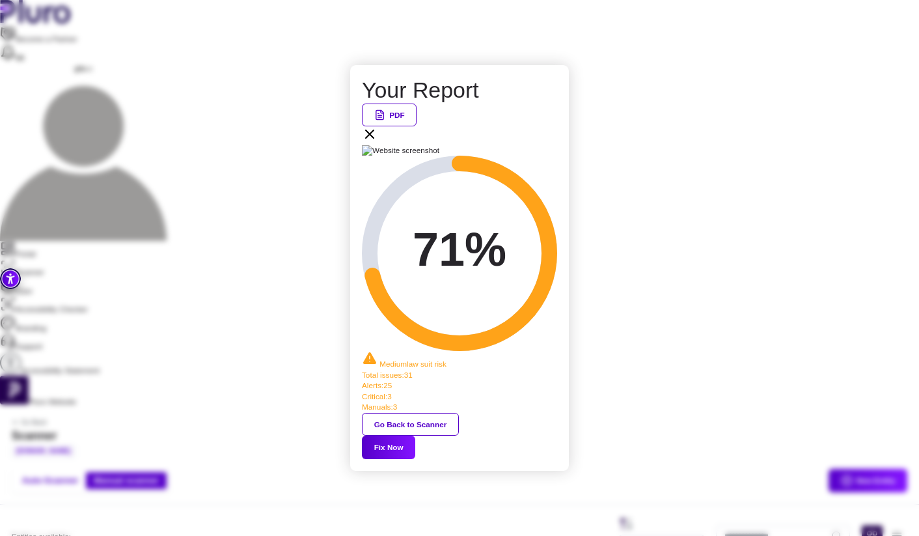
click at [415, 435] on button "Fix Now" at bounding box center [388, 446] width 53 height 23
